Goal: Check status: Check status

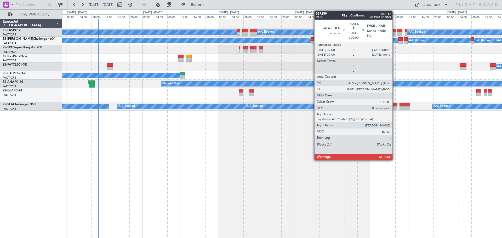
click at [395, 106] on div at bounding box center [394, 105] width 5 height 4
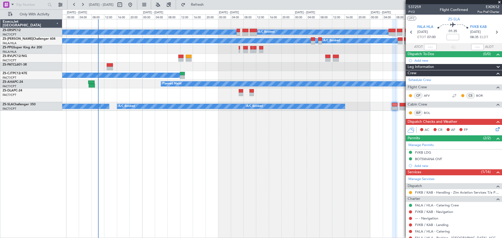
click at [190, 169] on div "A/C Booked A/C Booked A/C Booked A/C Booked A/C Booked A/C Booked A/C Booked A/…" at bounding box center [282, 128] width 440 height 219
click at [500, 1] on span at bounding box center [499, 2] width 5 height 5
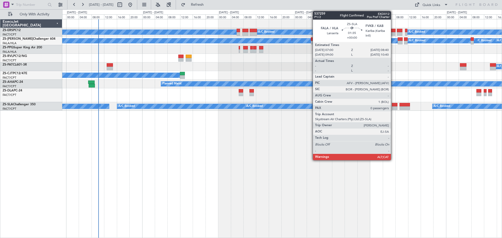
click at [393, 106] on div at bounding box center [394, 108] width 5 height 4
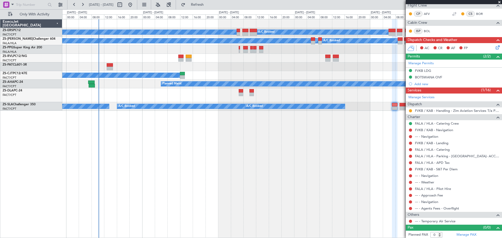
scroll to position [83, 0]
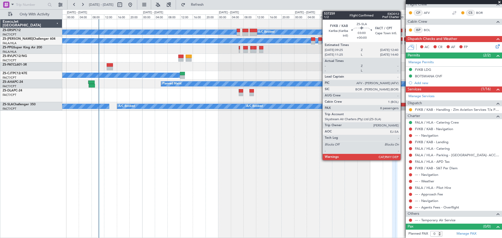
click at [403, 106] on div at bounding box center [405, 105] width 10 height 4
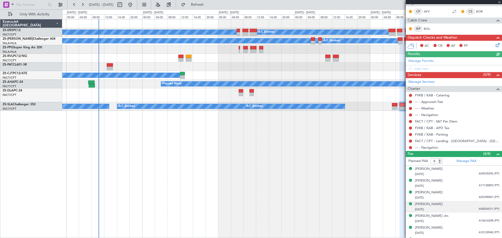
scroll to position [106, 0]
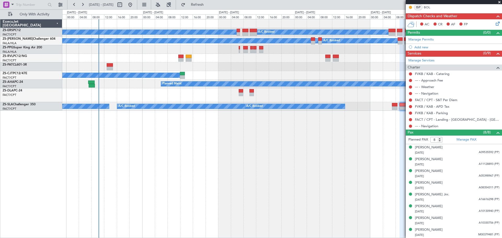
click at [499, 2] on span at bounding box center [499, 2] width 5 height 5
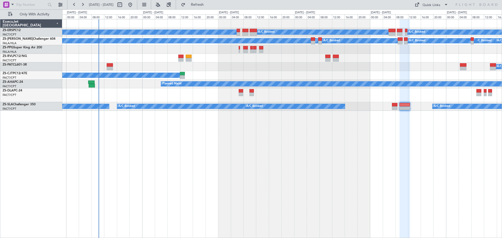
type input "0"
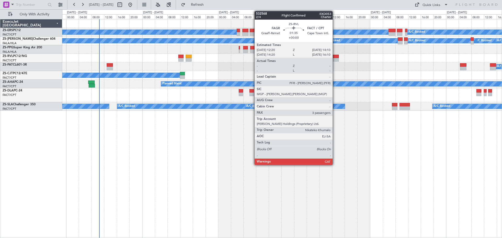
click at [335, 59] on div at bounding box center [336, 60] width 6 height 4
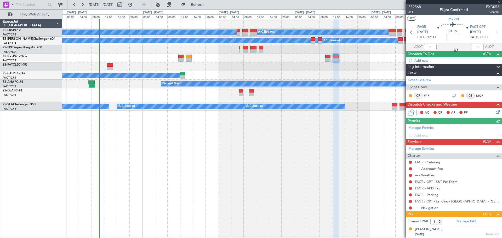
scroll to position [21, 0]
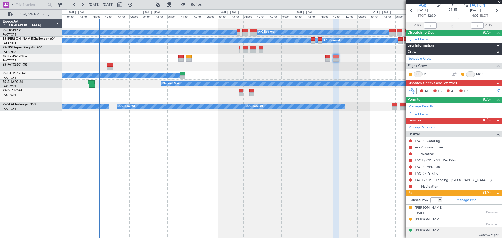
click at [432, 232] on div "[PERSON_NAME]" at bounding box center [429, 230] width 28 height 5
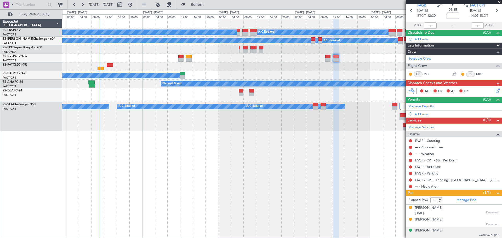
click at [499, 2] on span at bounding box center [499, 2] width 5 height 5
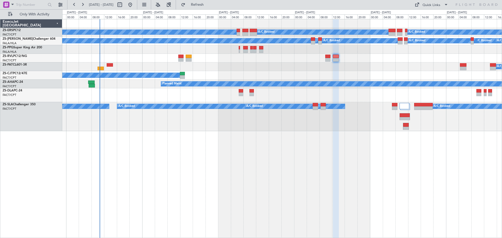
type input "0"
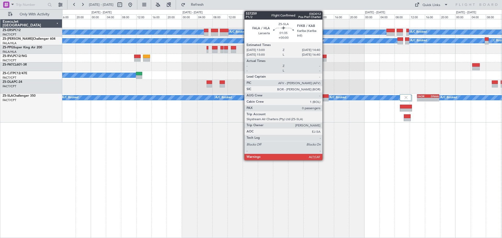
click at [325, 98] on div at bounding box center [325, 96] width 7 height 4
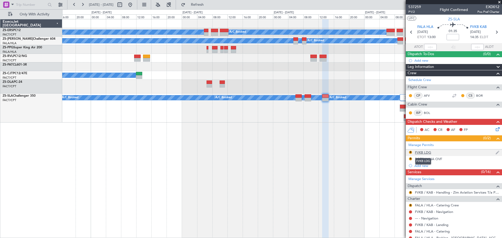
click at [419, 152] on div "FVKB LDG" at bounding box center [423, 152] width 16 height 4
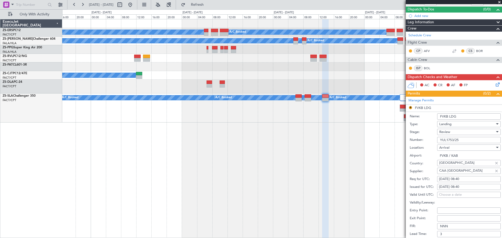
scroll to position [52, 0]
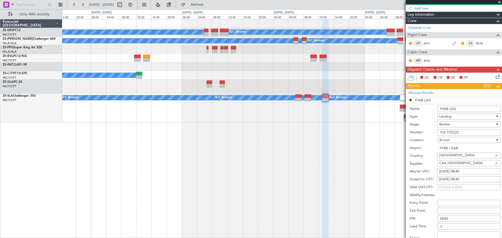
drag, startPoint x: 460, startPoint y: 133, endPoint x: 440, endPoint y: 133, distance: 20.4
click at [440, 133] on input "YUL1753/25" at bounding box center [469, 132] width 64 height 6
click at [501, 2] on span at bounding box center [499, 2] width 5 height 5
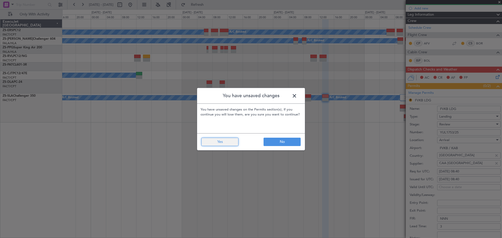
click at [225, 143] on button "Yes" at bounding box center [219, 142] width 37 height 8
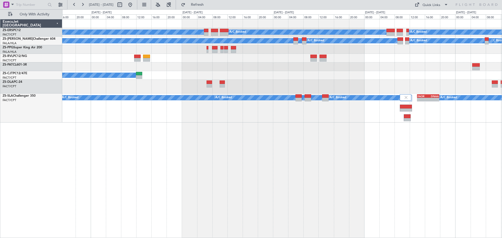
scroll to position [0, 0]
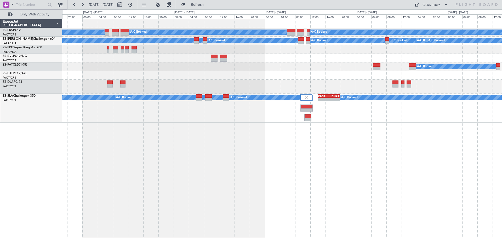
click at [276, 177] on div "A/C Booked A/C Booked A/C Booked A/C Booked A/C Booked A/C Booked A/C Booked A/…" at bounding box center [282, 128] width 440 height 219
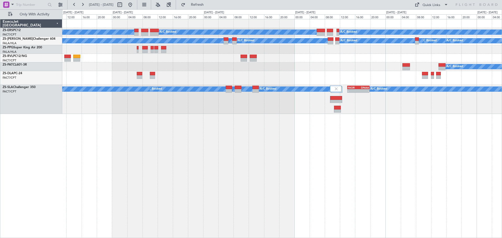
click at [320, 166] on div "A/C Booked A/C Booked A/C Booked A/C Booked A/C Booked A/C Booked A/C Booked A/…" at bounding box center [282, 128] width 440 height 219
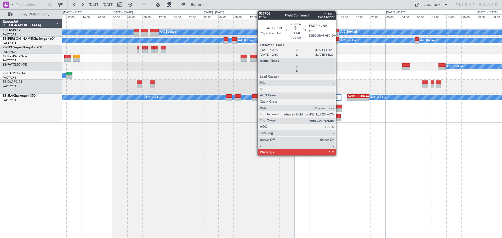
click at [338, 120] on div at bounding box center [337, 120] width 7 height 4
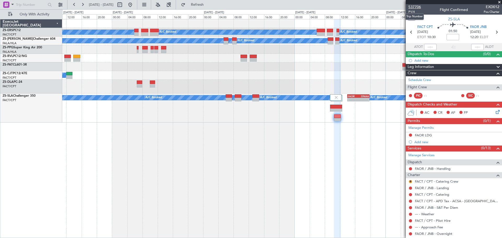
click at [412, 6] on span "537706" at bounding box center [414, 6] width 13 height 5
click at [499, 2] on span at bounding box center [499, 2] width 5 height 5
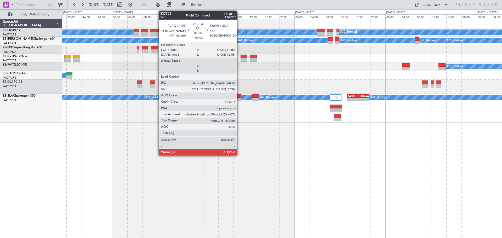
click at [239, 98] on div at bounding box center [238, 100] width 7 height 4
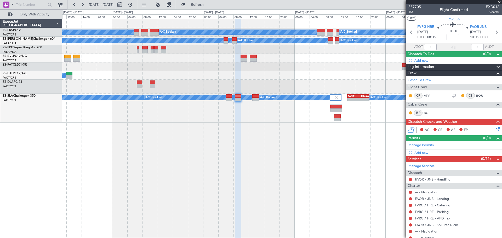
click at [501, 2] on span at bounding box center [499, 2] width 5 height 5
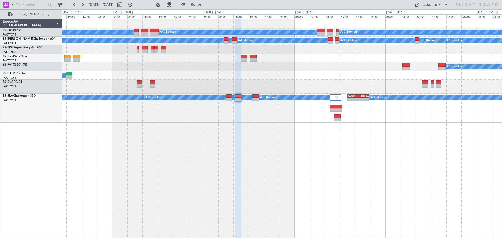
type input "0"
